Goal: Check status: Check status

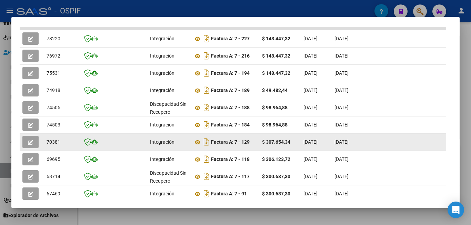
scroll to position [173, 0]
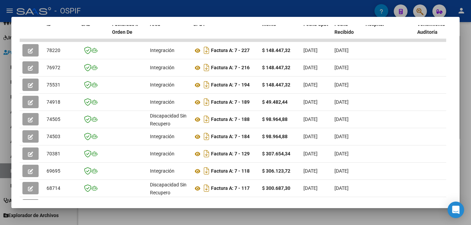
click at [400, 166] on div at bounding box center [235, 112] width 471 height 225
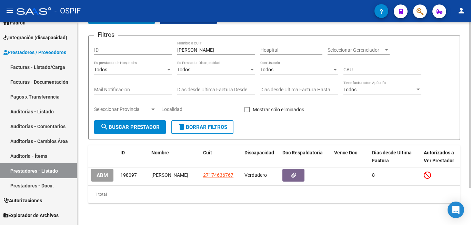
click at [82, 154] on div "PRESTADORES -> Listado de Prestadores / Proveedores add Crear Prestador cloud_d…" at bounding box center [274, 104] width 394 height 242
drag, startPoint x: 44, startPoint y: 67, endPoint x: 82, endPoint y: 87, distance: 43.1
click at [44, 67] on link "Facturas - Listado/Carga" at bounding box center [38, 67] width 77 height 15
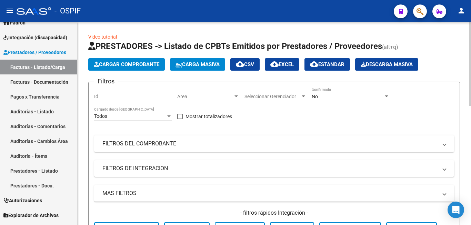
click at [358, 94] on div "No" at bounding box center [348, 97] width 72 height 6
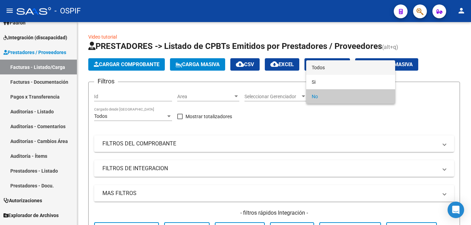
click at [337, 68] on span "Todos" at bounding box center [351, 67] width 78 height 14
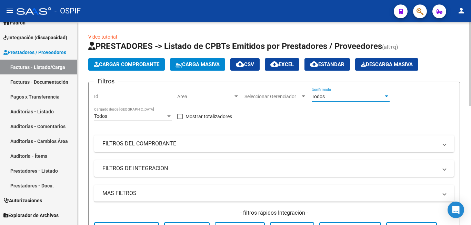
click at [326, 145] on mat-panel-title "FILTROS DEL COMPROBANTE" at bounding box center [269, 144] width 335 height 8
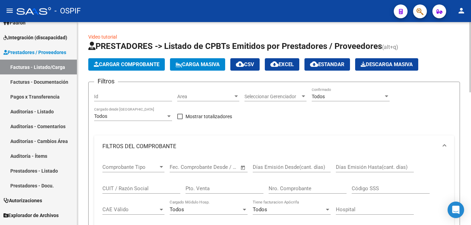
click at [301, 191] on input "Nro. Comprobante" at bounding box center [308, 189] width 78 height 6
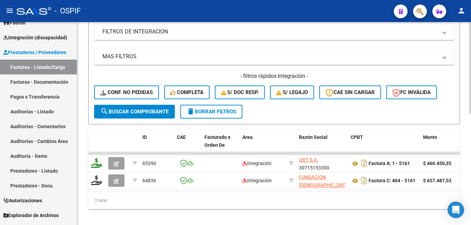
scroll to position [245, 0]
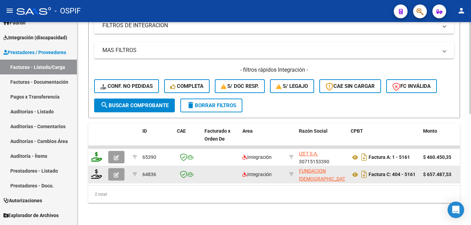
click at [115, 173] on icon "button" at bounding box center [116, 175] width 5 height 5
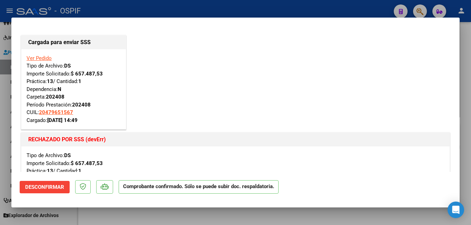
click at [282, 82] on div "Cargada para enviar SSS Ver Pedido Tipo de Archivo: DS Importe Solicitado: $ 65…" at bounding box center [236, 131] width 432 height 195
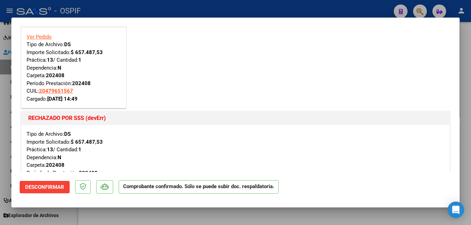
scroll to position [0, 0]
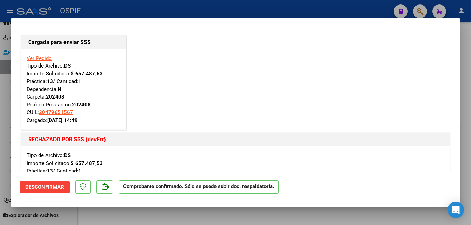
click at [225, 97] on div "Cargada para enviar SSS Ver Pedido Tipo de Archivo: DS Importe Solicitado: $ 65…" at bounding box center [236, 131] width 432 height 195
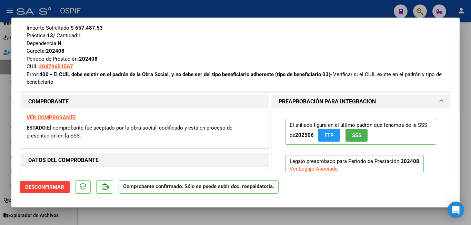
scroll to position [138, 0]
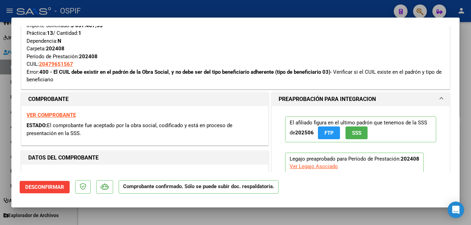
click at [400, 137] on div at bounding box center [235, 112] width 471 height 225
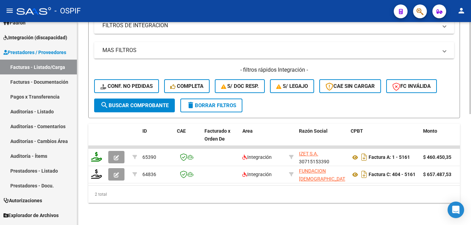
click at [84, 177] on div "Video tutorial PRESTADORES -> Listado de CPBTs Emitidos por Prestadores / Prove…" at bounding box center [274, 4] width 394 height 443
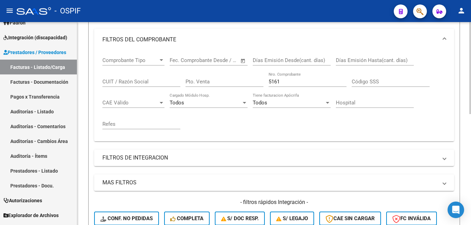
scroll to position [72, 0]
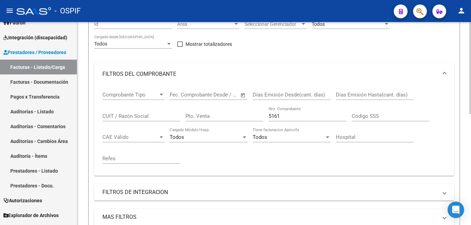
click at [287, 119] on div "5161 Nro. Comprobante" at bounding box center [308, 114] width 78 height 15
type input "5197"
click at [86, 171] on div "Video tutorial PRESTADORES -> Listado de CPBTs Emitidos por Prestadores / Prove…" at bounding box center [274, 171] width 394 height 443
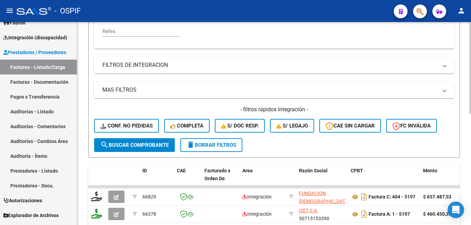
scroll to position [210, 0]
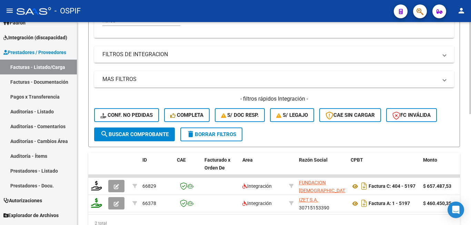
click at [136, 137] on span "search Buscar Comprobante" at bounding box center [134, 134] width 68 height 6
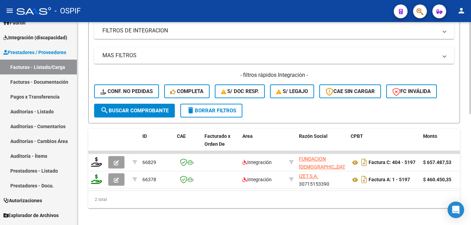
scroll to position [245, 0]
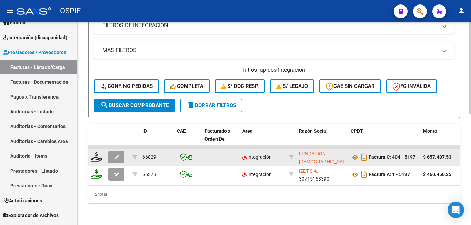
click at [116, 155] on icon "button" at bounding box center [116, 157] width 5 height 5
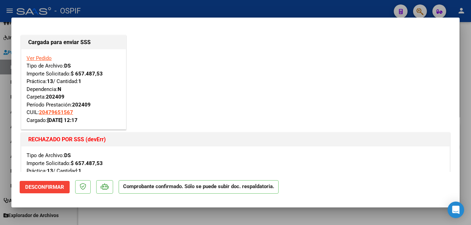
click at [246, 102] on div "Cargada para enviar SSS Ver Pedido Tipo de Archivo: DS Importe Solicitado: $ 65…" at bounding box center [236, 131] width 432 height 195
click at [400, 163] on div at bounding box center [235, 112] width 471 height 225
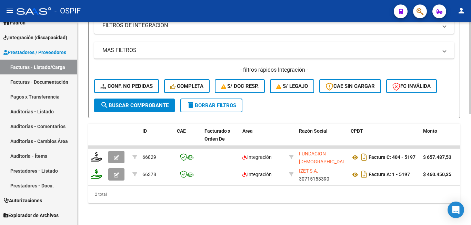
click at [85, 187] on div "Video tutorial PRESTADORES -> Listado de CPBTs Emitidos por Prestadores / Prove…" at bounding box center [274, 4] width 394 height 443
click at [80, 155] on div "Video tutorial PRESTADORES -> Listado de CPBTs Emitidos por Prestadores / Prove…" at bounding box center [274, 4] width 394 height 443
click at [82, 107] on div "Video tutorial PRESTADORES -> Listado de CPBTs Emitidos por Prestadores / Prove…" at bounding box center [274, 4] width 394 height 443
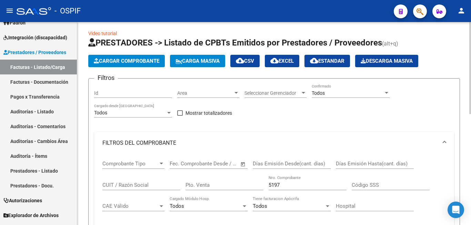
scroll to position [0, 0]
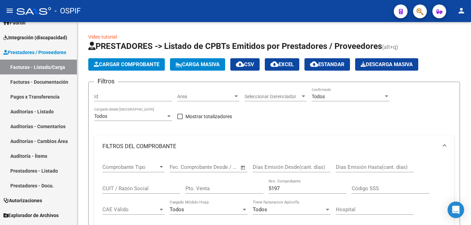
click at [400, 11] on mat-icon "person" at bounding box center [462, 11] width 8 height 8
click at [400, 45] on button "exit_to_app Salir" at bounding box center [447, 45] width 42 height 17
